Goal: Task Accomplishment & Management: Use online tool/utility

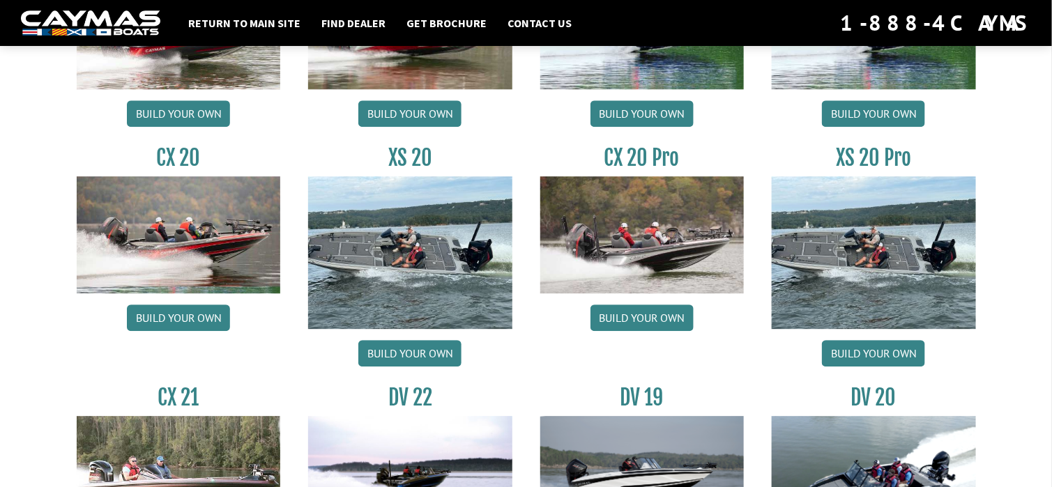
scroll to position [1325, 0]
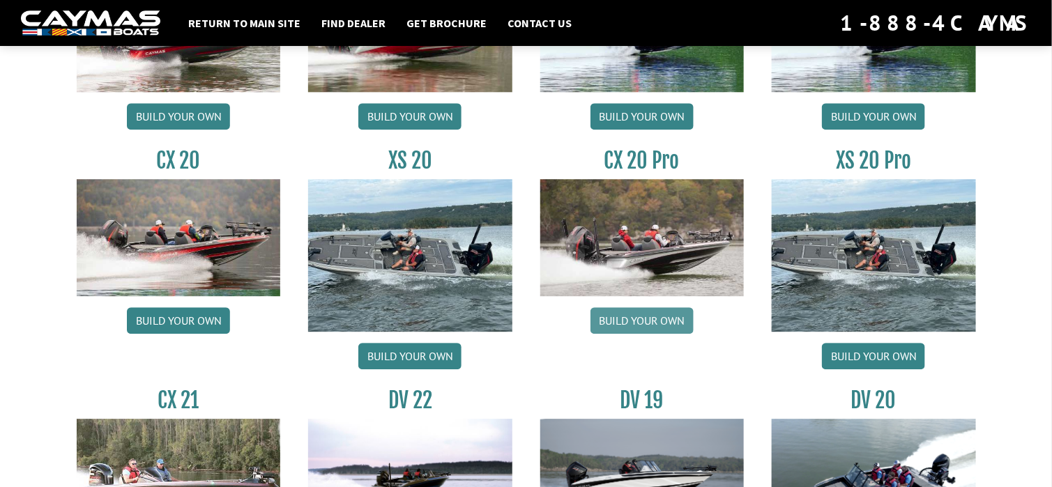
click at [657, 320] on link "Build your own" at bounding box center [641, 320] width 103 height 26
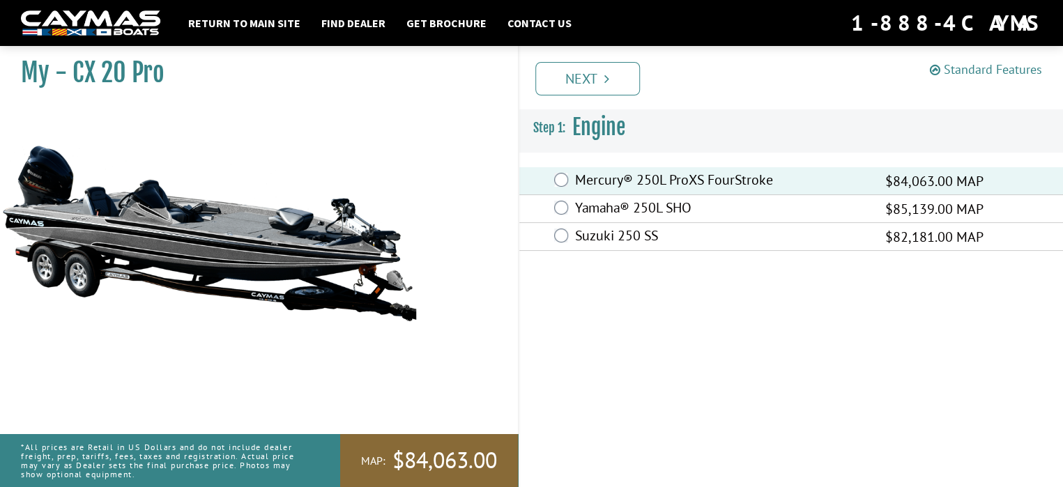
click at [1005, 67] on link "Standard Features" at bounding box center [986, 69] width 112 height 16
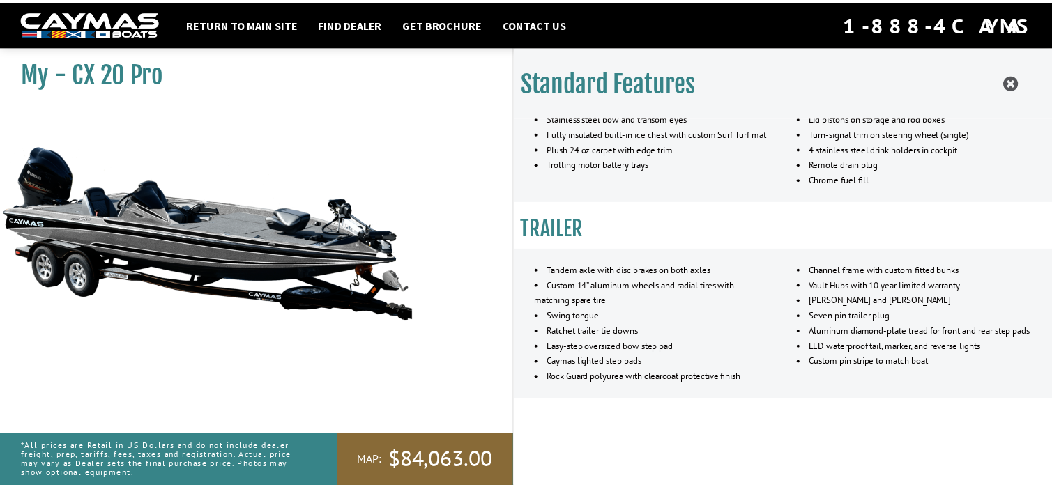
scroll to position [1224, 0]
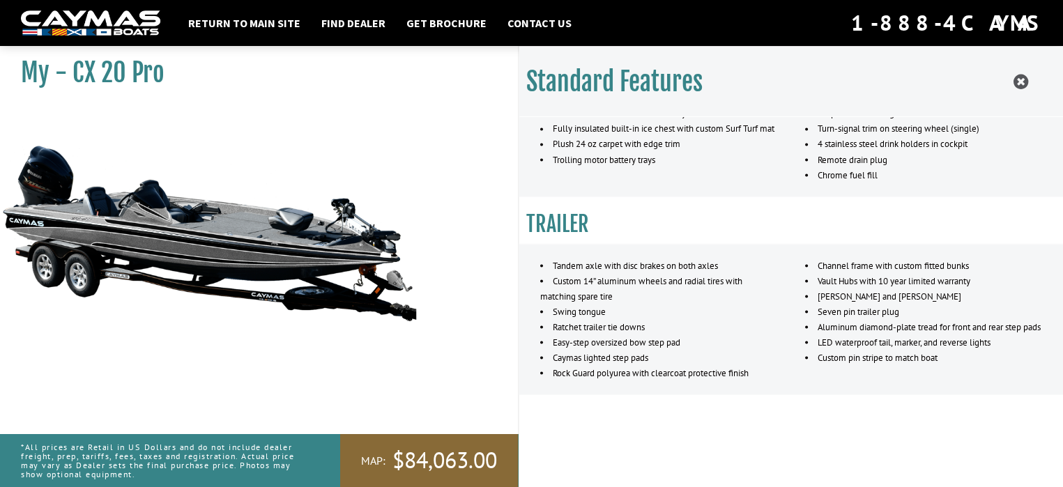
click at [573, 401] on div "Standard Features CAYMAS CX 20 PRO SPECIFICATIONS Length – 20’ 4” Max horsepowe…" at bounding box center [791, 290] width 544 height 487
click at [1019, 75] on icon at bounding box center [1020, 81] width 15 height 17
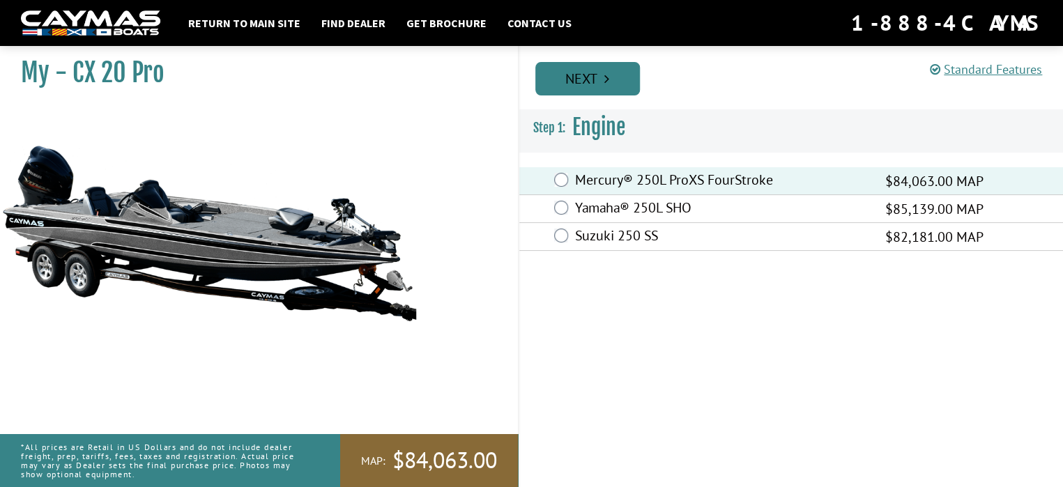
click at [598, 79] on link "Next" at bounding box center [587, 78] width 105 height 33
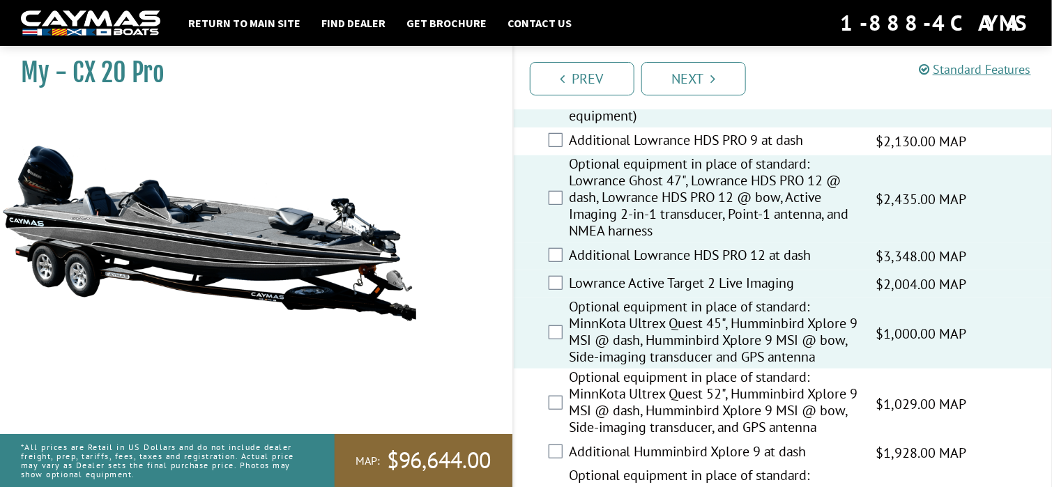
scroll to position [273, 0]
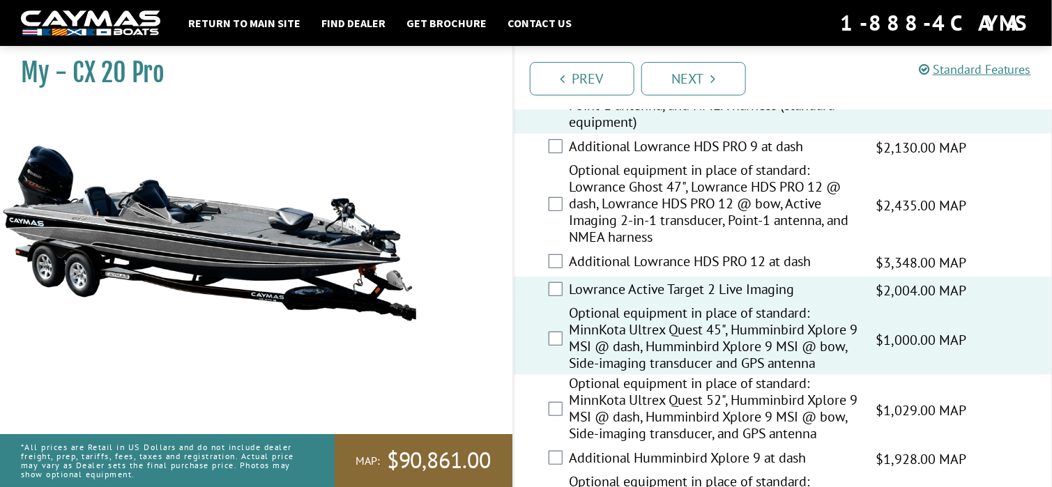
click at [565, 288] on div "Lowrance Active Target 2 Live Imaging $2,004.00 MAP $2,366.00 MSRP" at bounding box center [783, 291] width 539 height 28
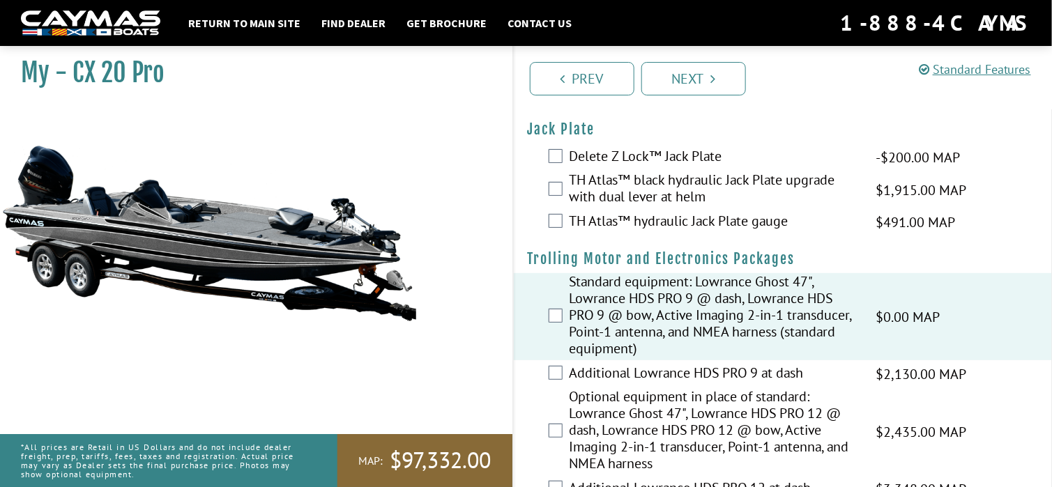
scroll to position [0, 0]
